Goal: Entertainment & Leisure: Consume media (video, audio)

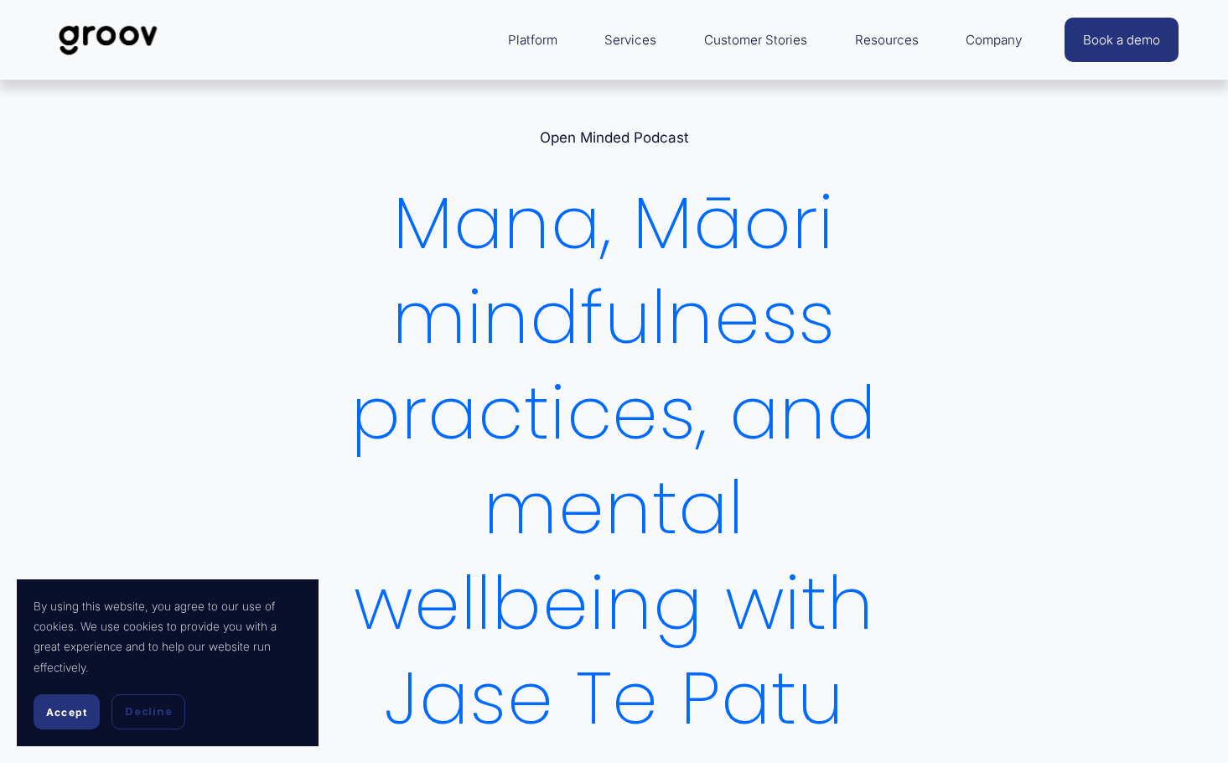
click at [52, 707] on span "Accept" at bounding box center [66, 712] width 41 height 13
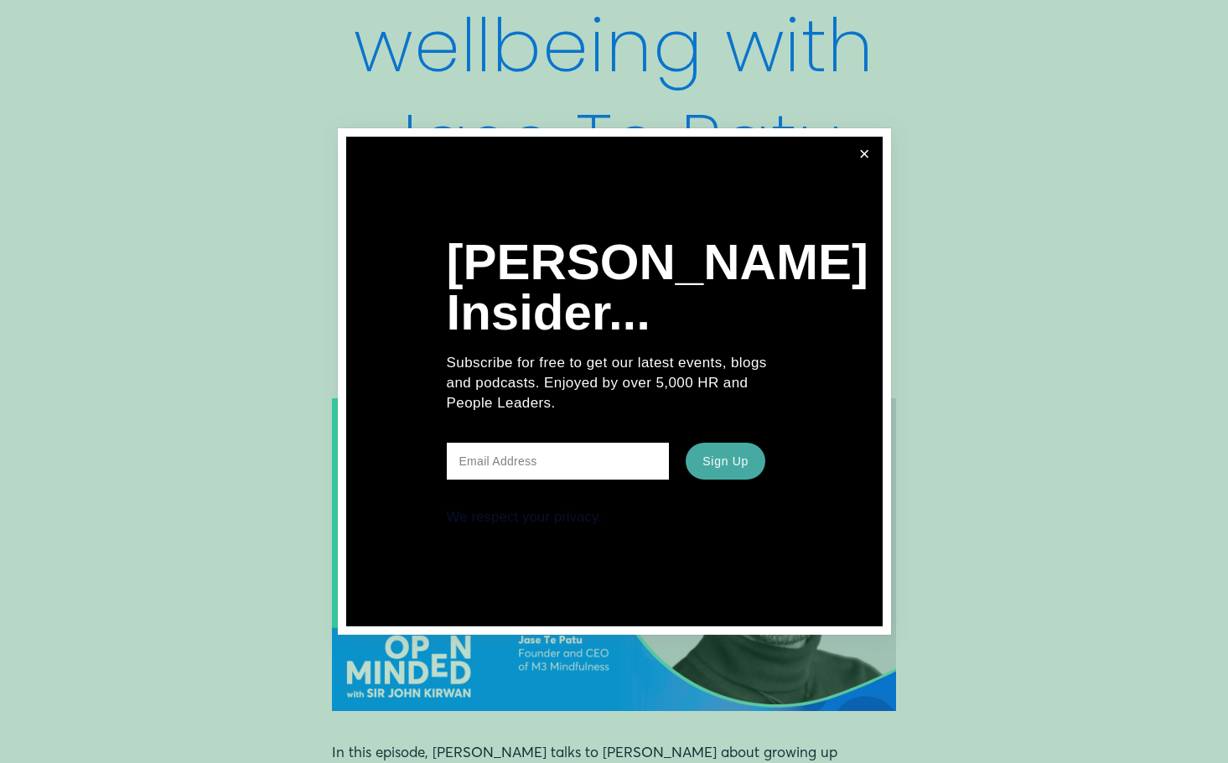
scroll to position [587, 0]
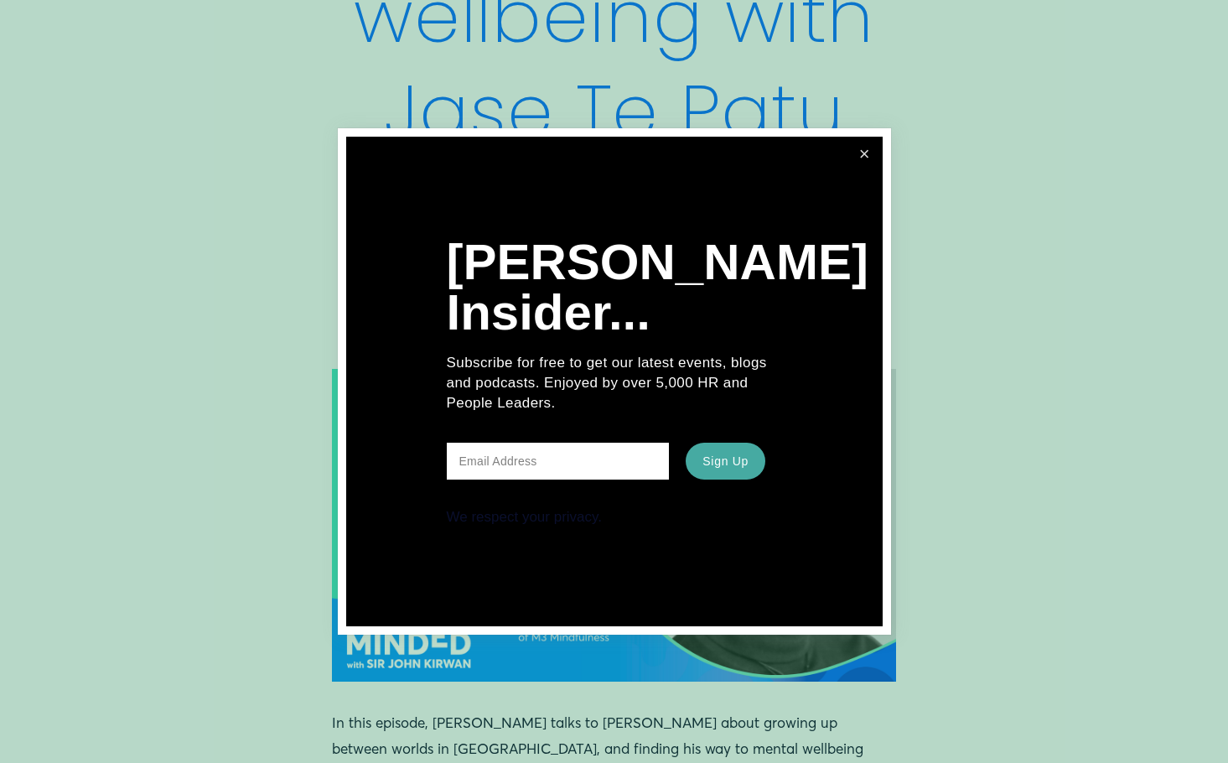
click at [867, 158] on link "Close" at bounding box center [864, 154] width 31 height 31
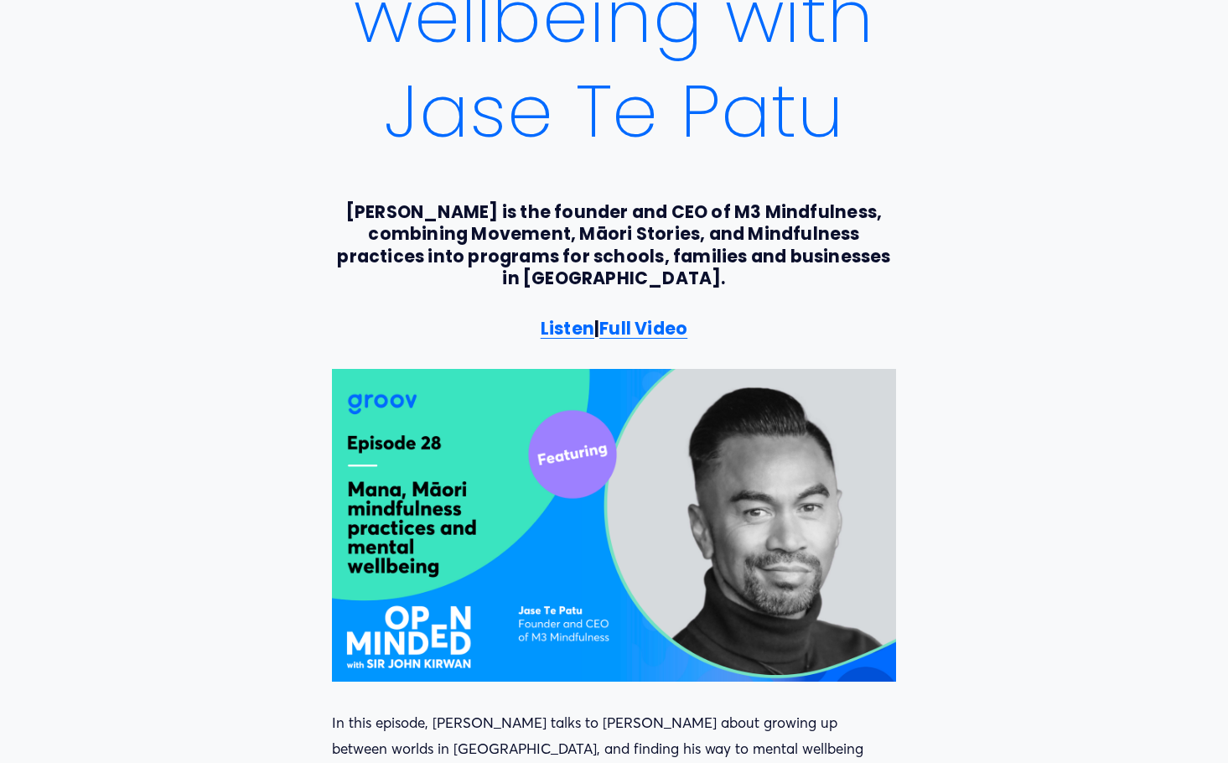
click at [541, 338] on strong "Listen" at bounding box center [568, 328] width 54 height 24
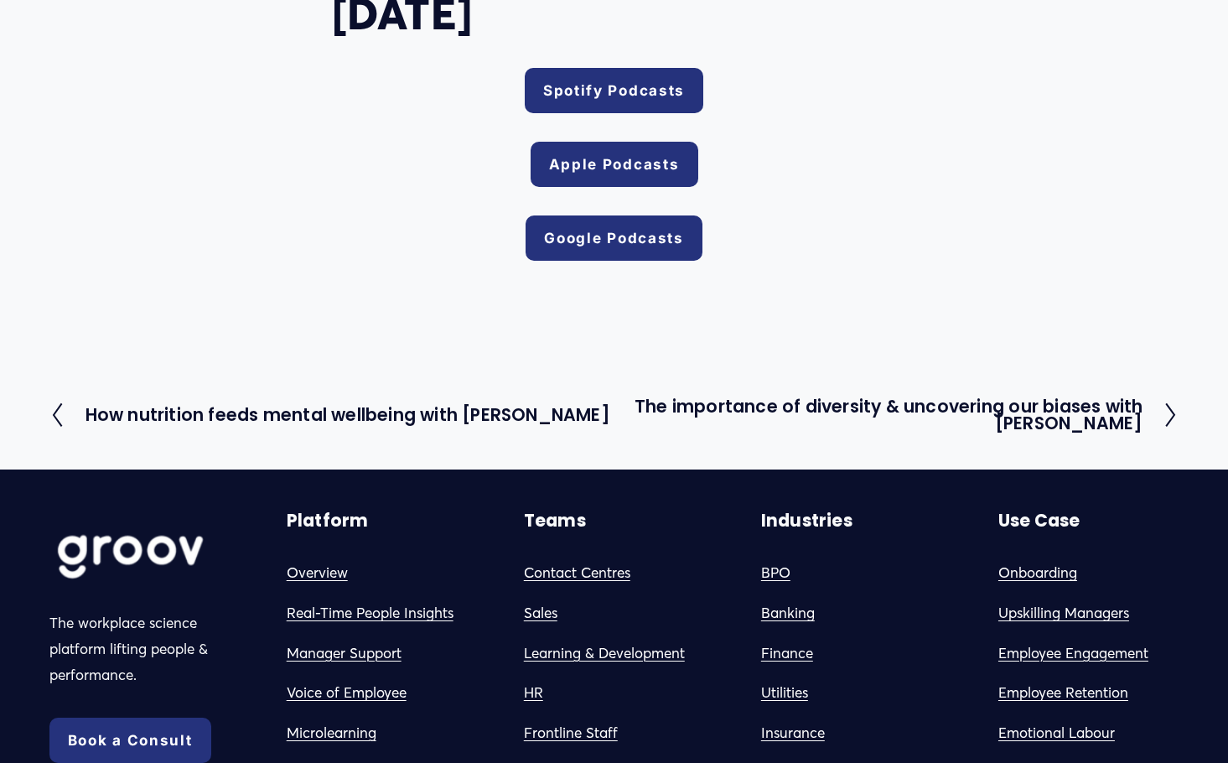
scroll to position [2515, 0]
